Goal: Check status: Check status

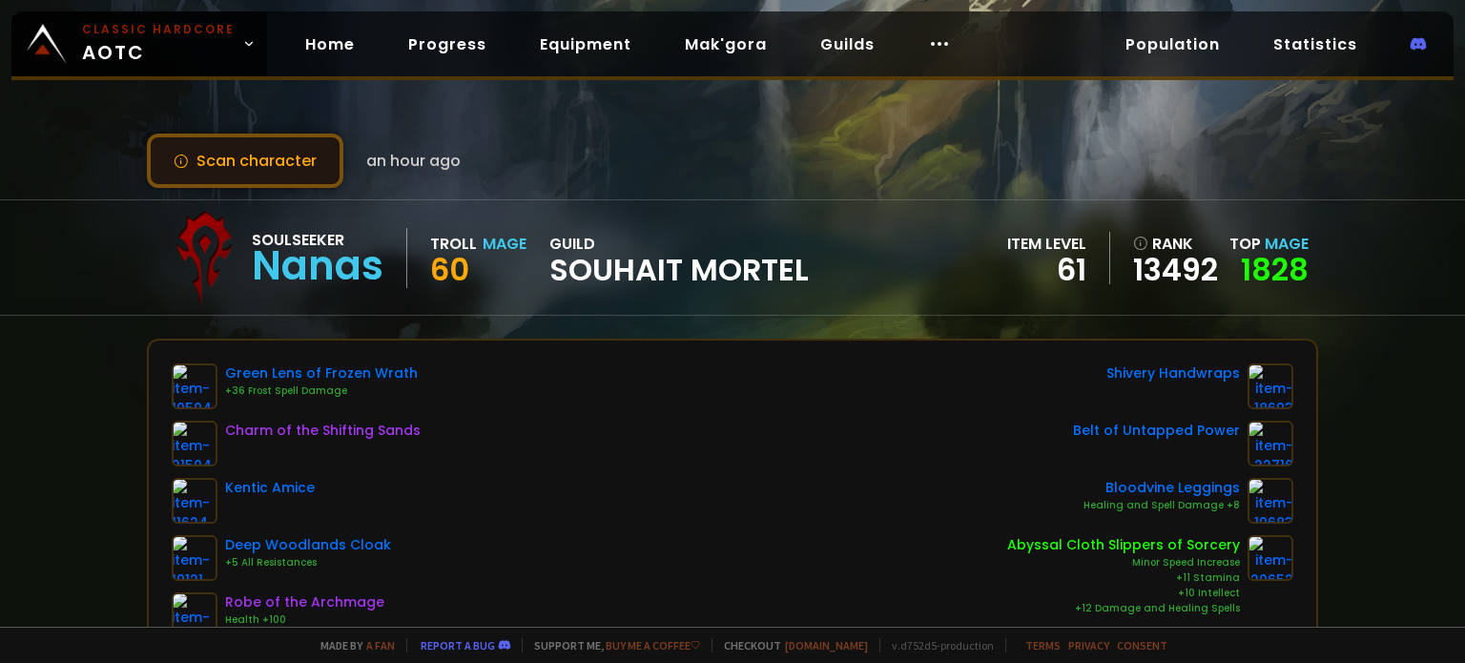
click at [221, 159] on button "Scan character" at bounding box center [245, 160] width 196 height 54
click at [264, 151] on button "Scan character" at bounding box center [245, 160] width 196 height 54
click at [240, 162] on button "Scan character" at bounding box center [245, 160] width 196 height 54
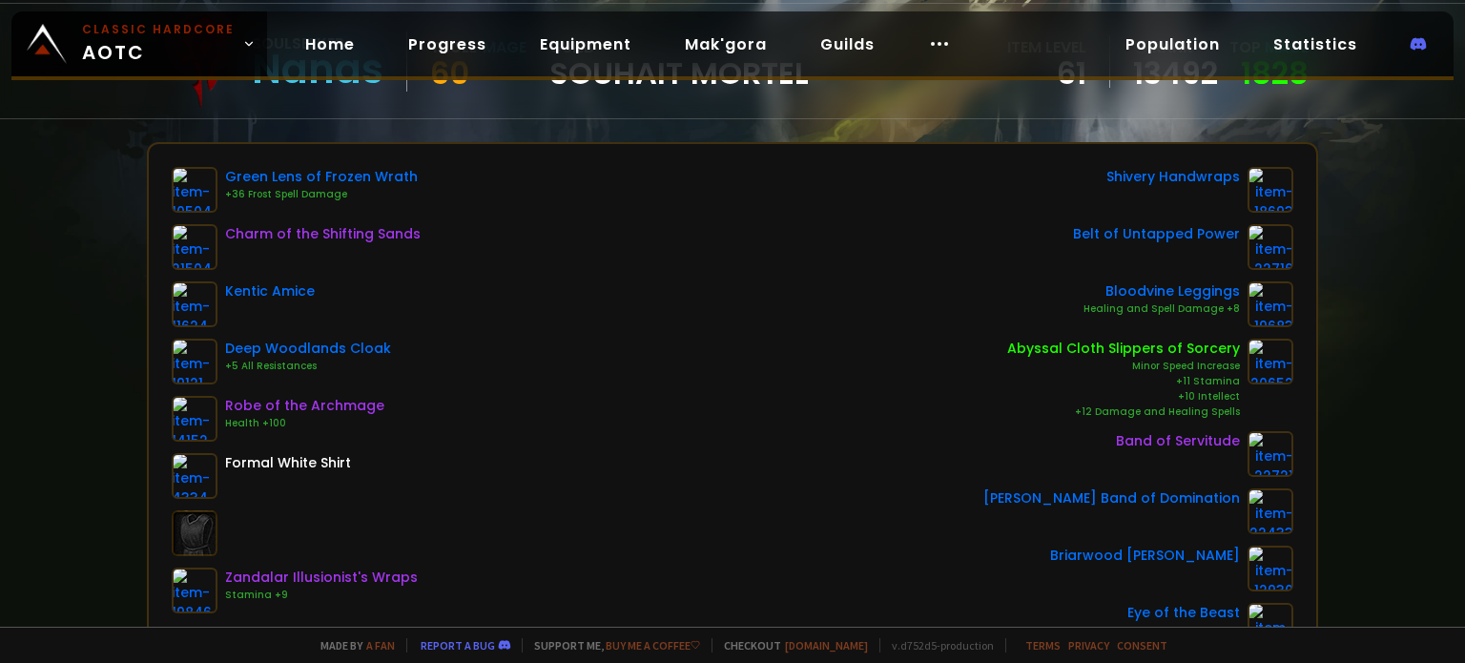
scroll to position [191, 0]
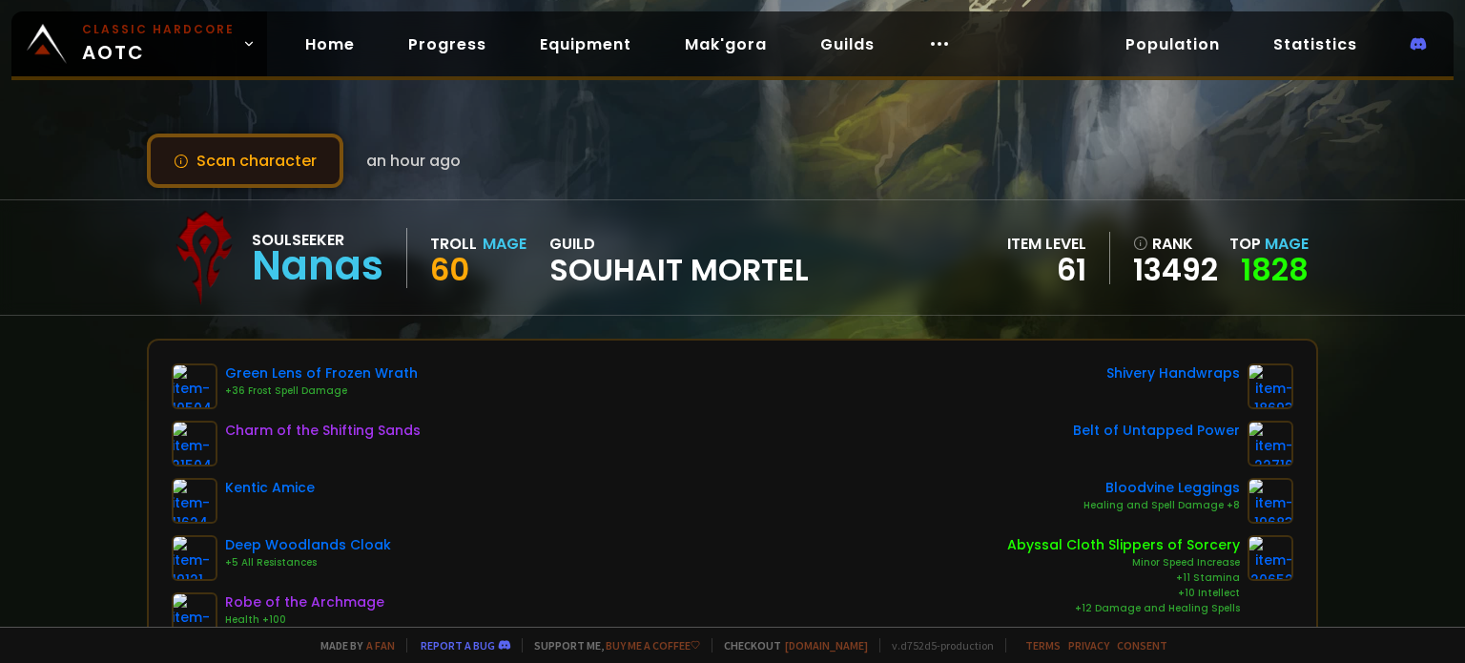
click at [262, 168] on button "Scan character" at bounding box center [245, 160] width 196 height 54
click at [252, 156] on button "Scan character" at bounding box center [245, 160] width 196 height 54
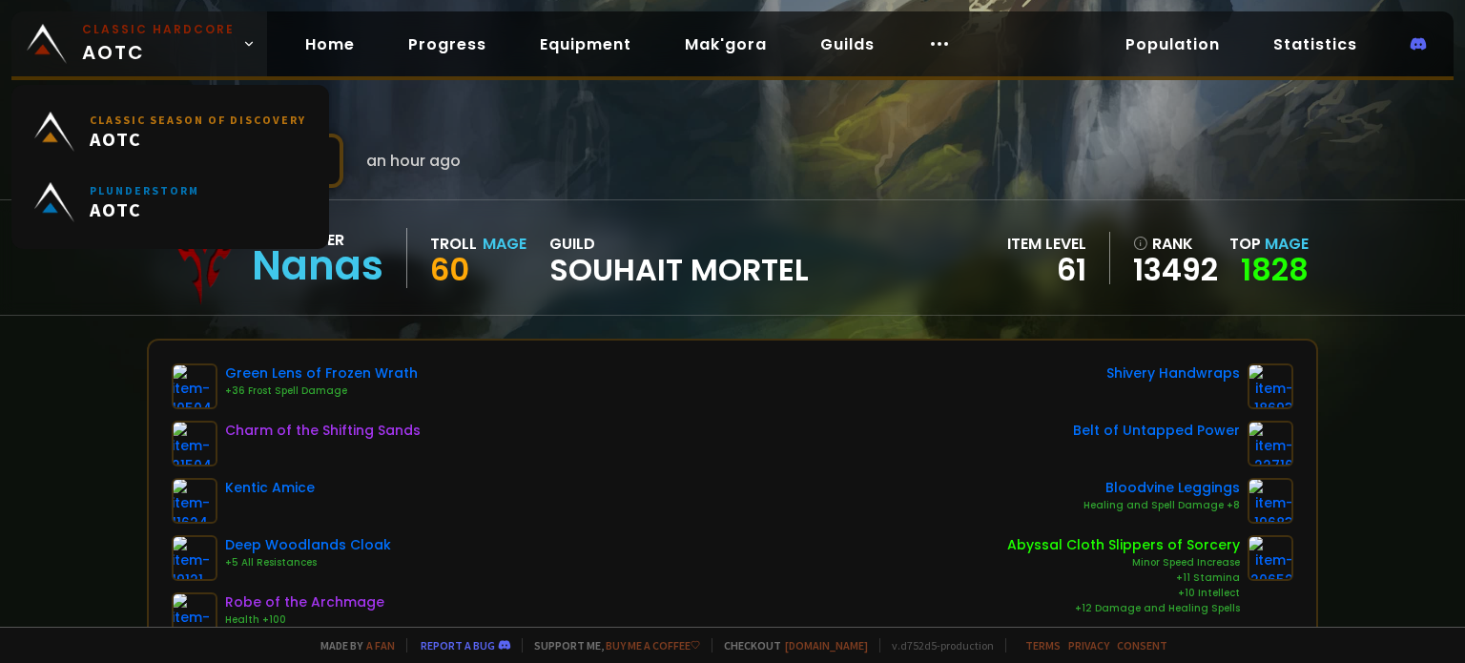
click at [152, 47] on span "Classic Hardcore AOTC" at bounding box center [158, 44] width 153 height 46
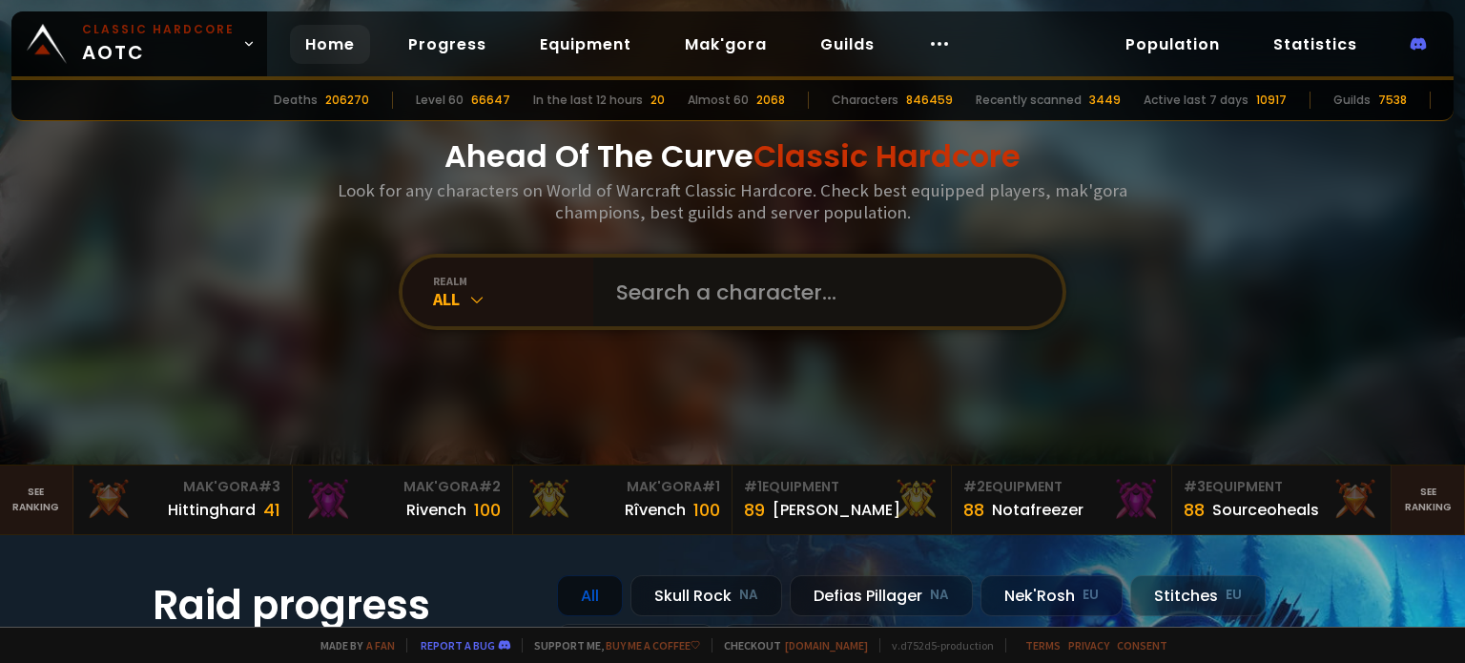
click at [693, 291] on input "text" at bounding box center [822, 291] width 435 height 69
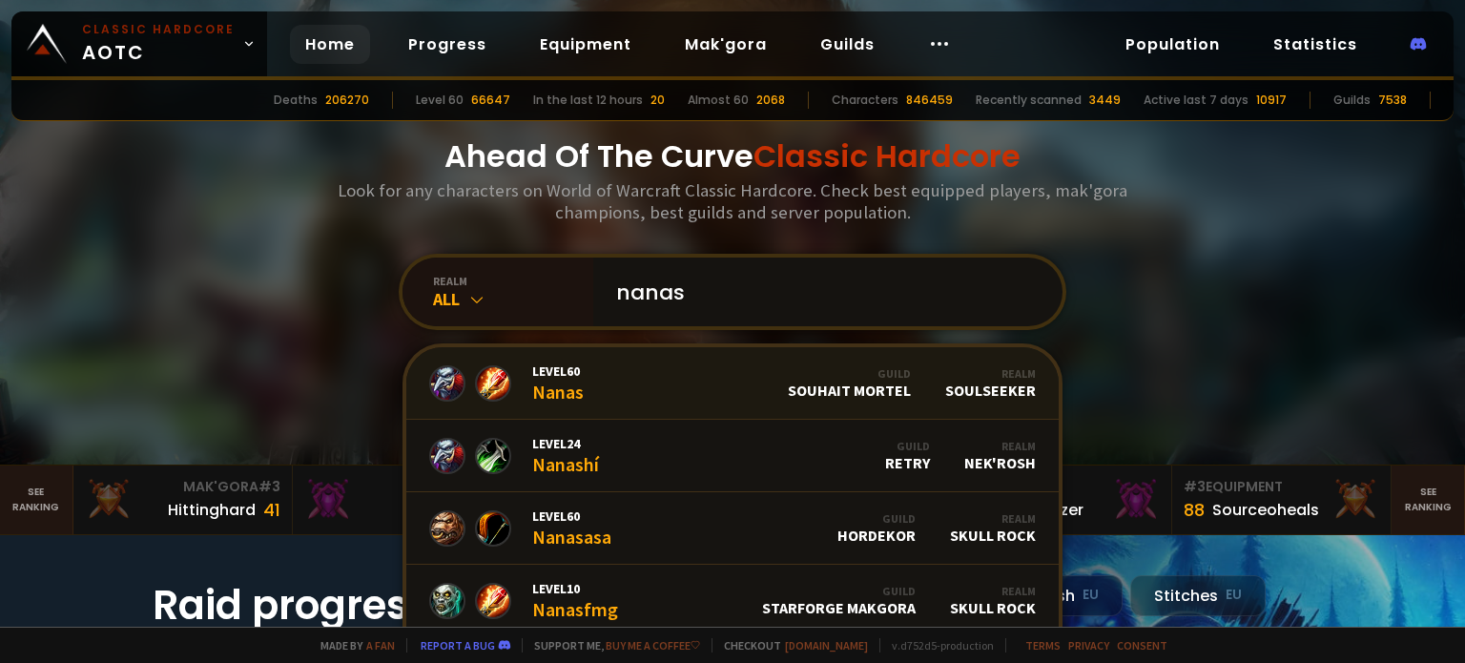
type input "nanas"
click at [564, 373] on span "Level 60" at bounding box center [557, 370] width 51 height 17
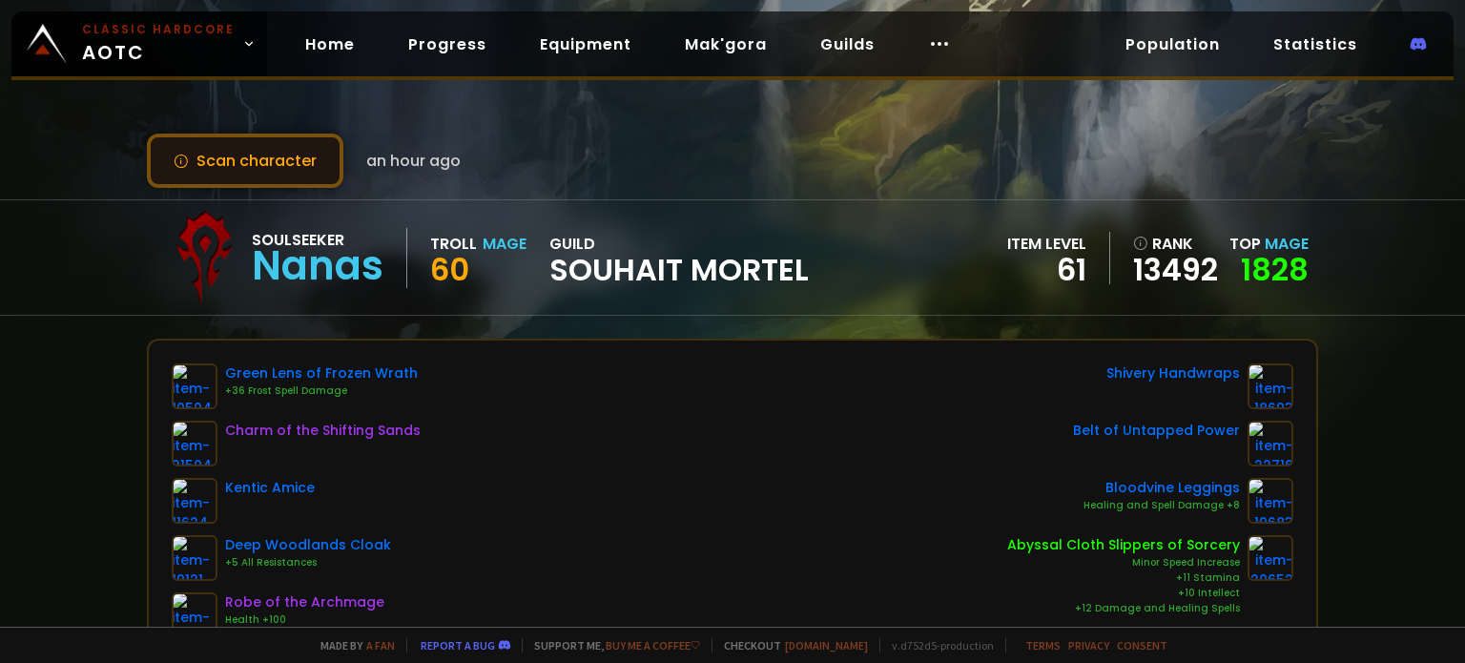
click at [233, 152] on button "Scan character" at bounding box center [245, 160] width 196 height 54
click at [249, 156] on button "Scan character" at bounding box center [245, 160] width 196 height 54
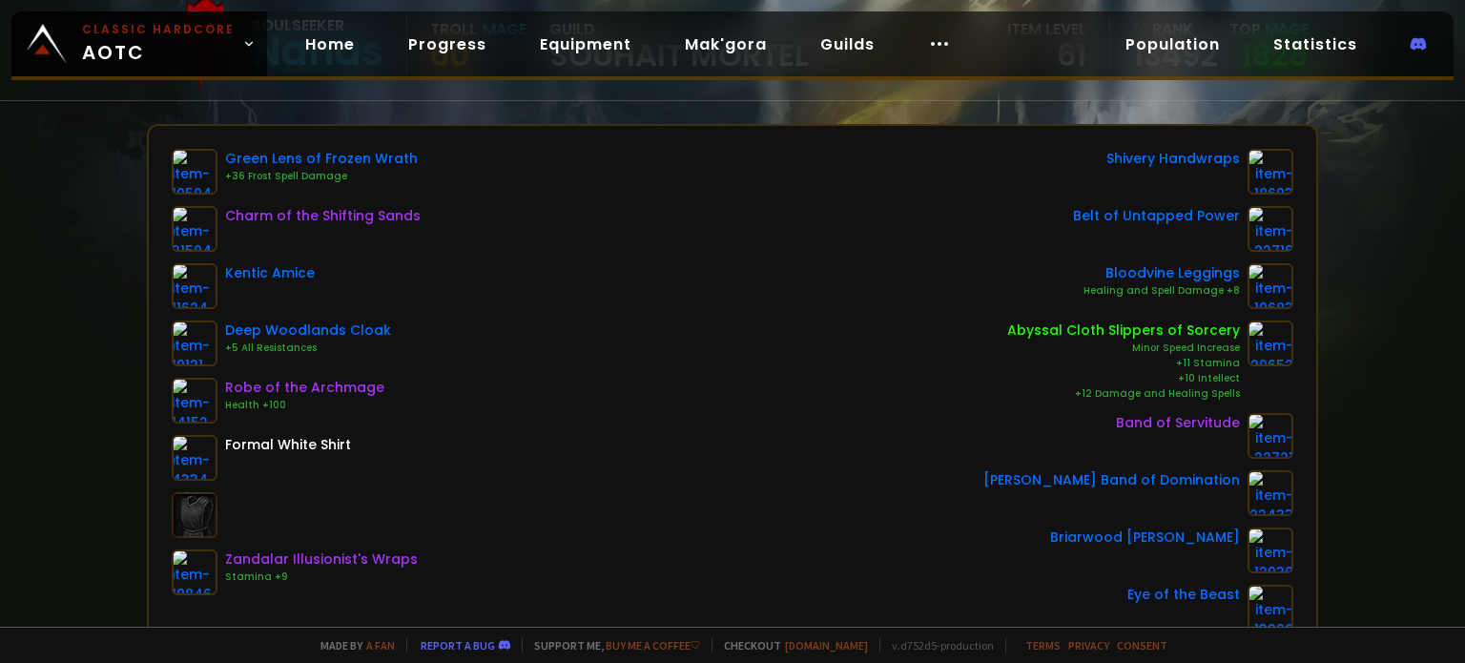
scroll to position [191, 0]
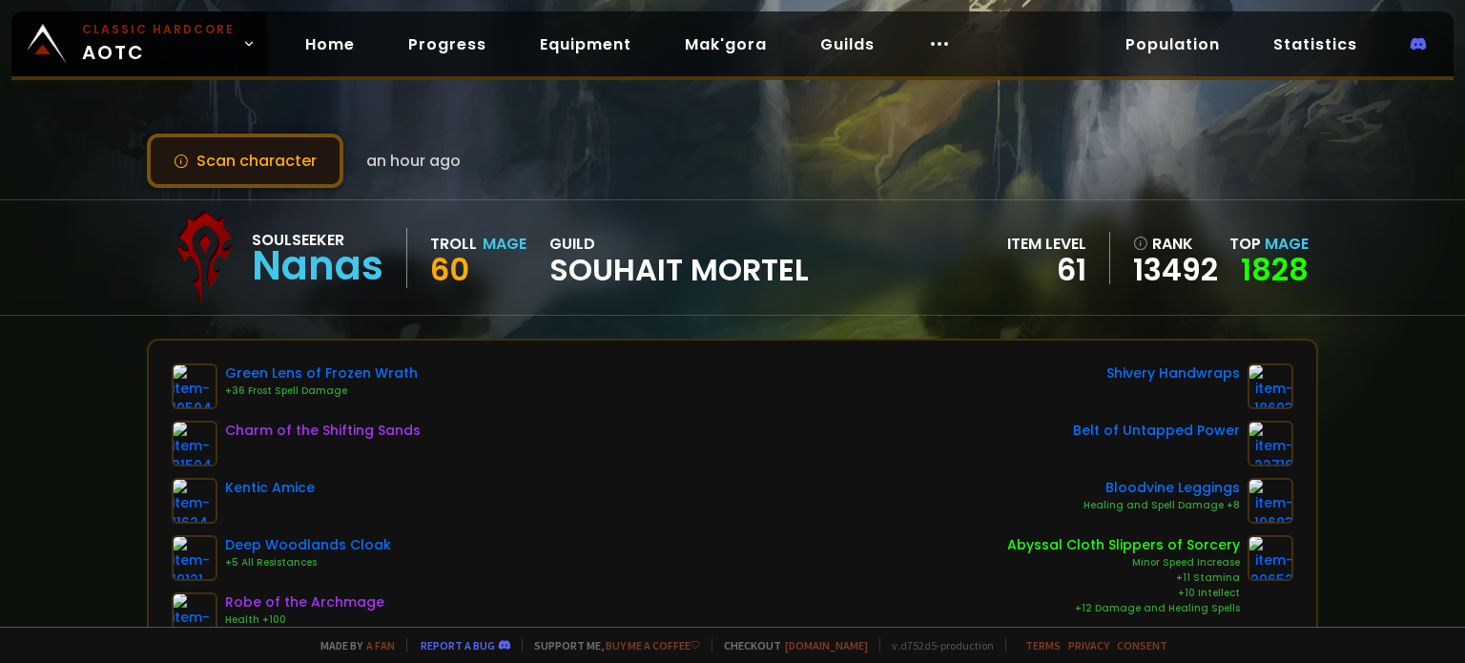
click at [273, 152] on button "Scan character" at bounding box center [245, 160] width 196 height 54
click at [273, 163] on button "Scan character" at bounding box center [245, 160] width 196 height 54
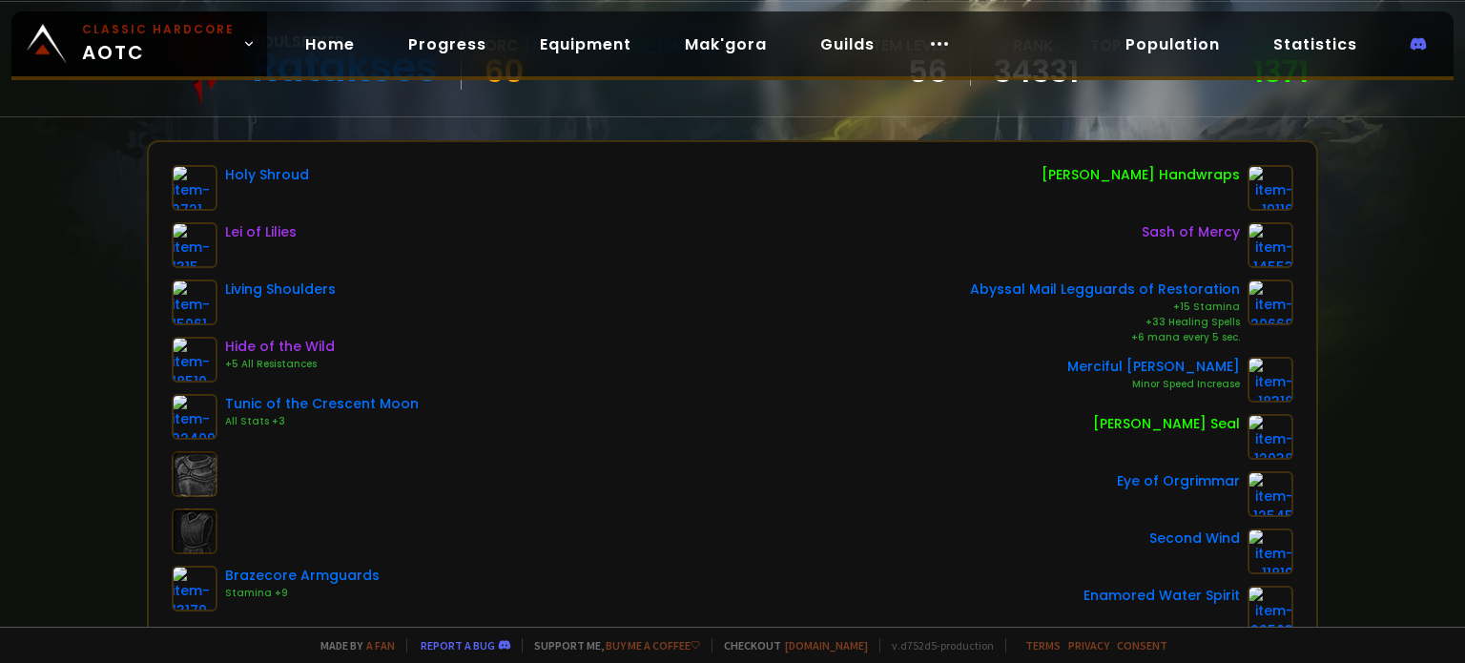
scroll to position [191, 0]
